Goal: Information Seeking & Learning: Check status

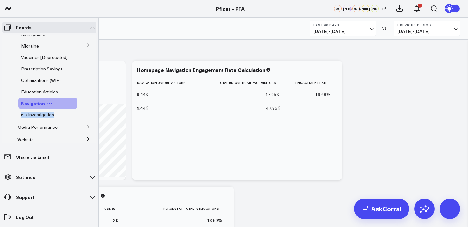
scroll to position [156, 0]
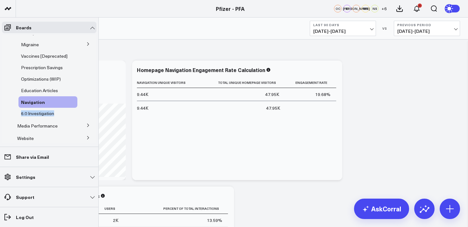
click at [7, 115] on li "6.0 Investigation" at bounding box center [51, 113] width 91 height 11
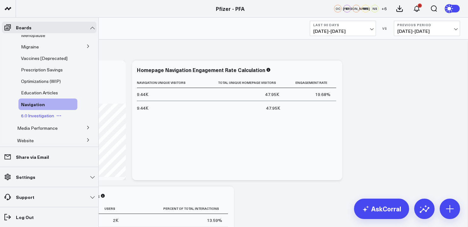
click at [47, 118] on span "6.0 Investigation" at bounding box center [37, 115] width 33 height 6
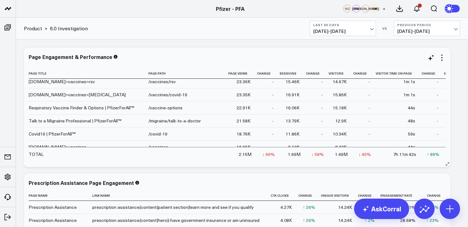
scroll to position [130, 0]
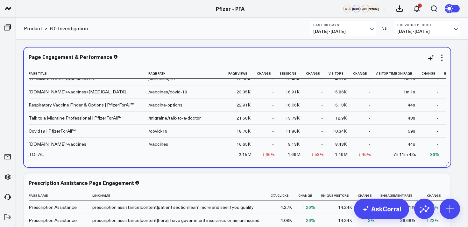
click at [68, 105] on div "Respiratory Vaccine Finder & Options | PfizerForAll™" at bounding box center [81, 104] width 105 height 6
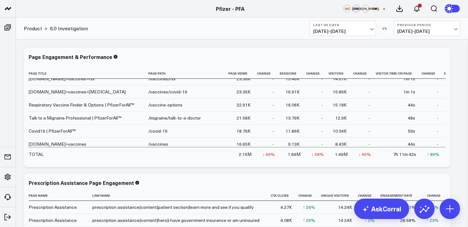
click at [331, 27] on button "Last 90 Days 07/02/25 - 09/29/25" at bounding box center [343, 28] width 66 height 15
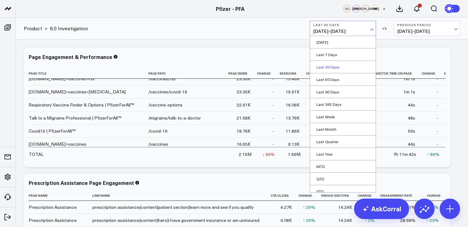
click at [325, 64] on link "Last 30 Days" at bounding box center [343, 67] width 66 height 12
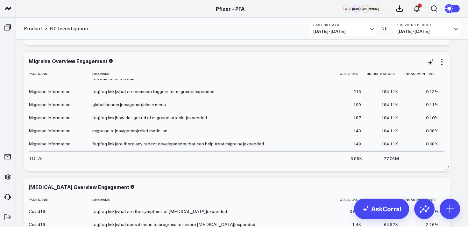
scroll to position [79, 0]
